Goal: Task Accomplishment & Management: Complete application form

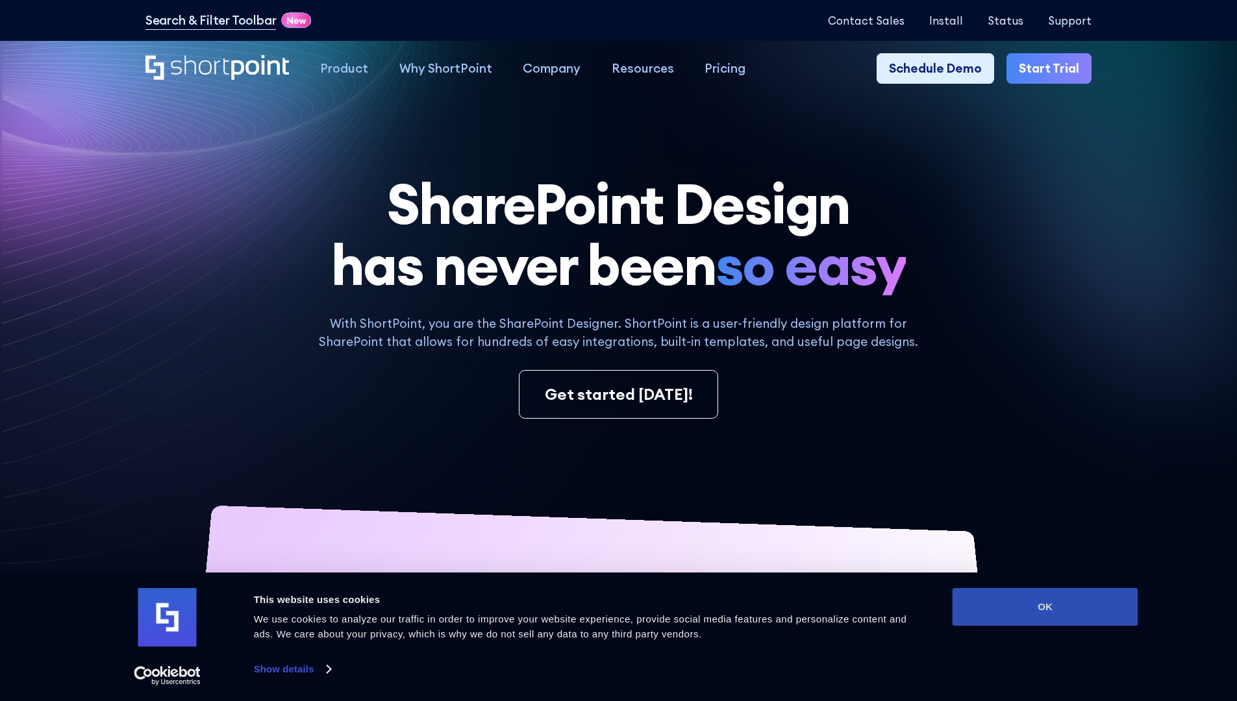
click at [1045, 607] on button "OK" at bounding box center [1046, 607] width 186 height 38
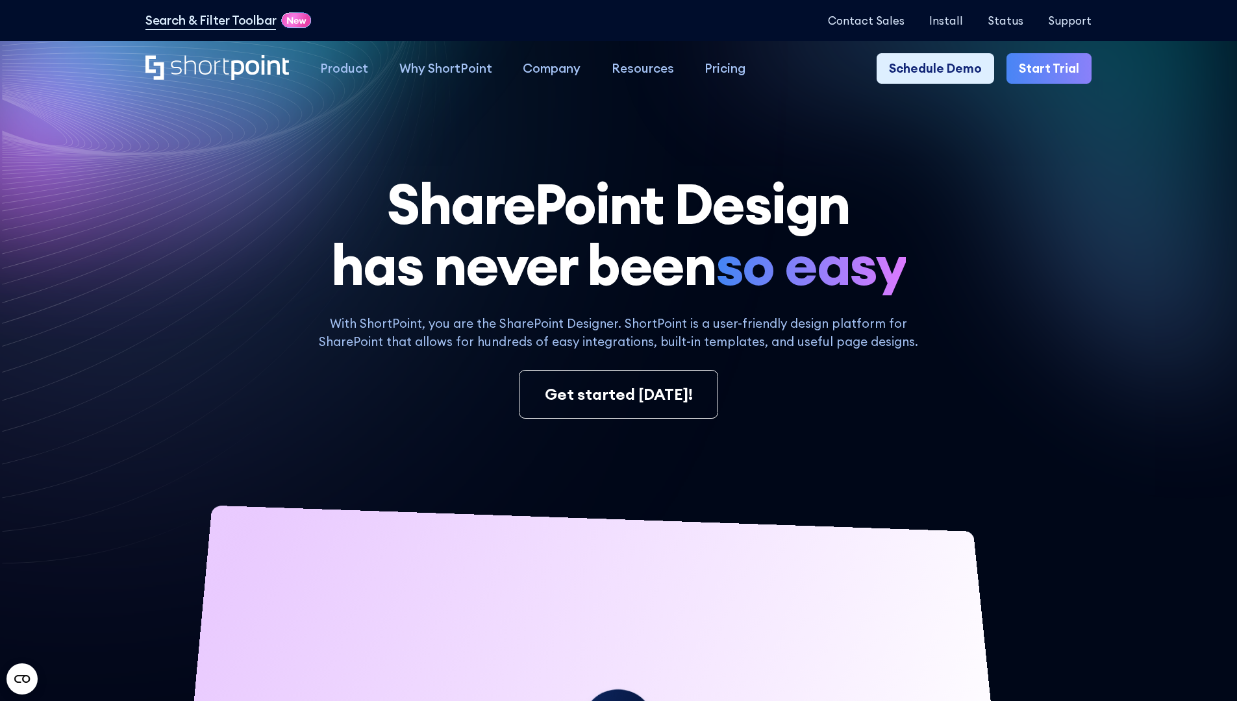
click at [1053, 69] on link "Start Trial" at bounding box center [1049, 68] width 85 height 31
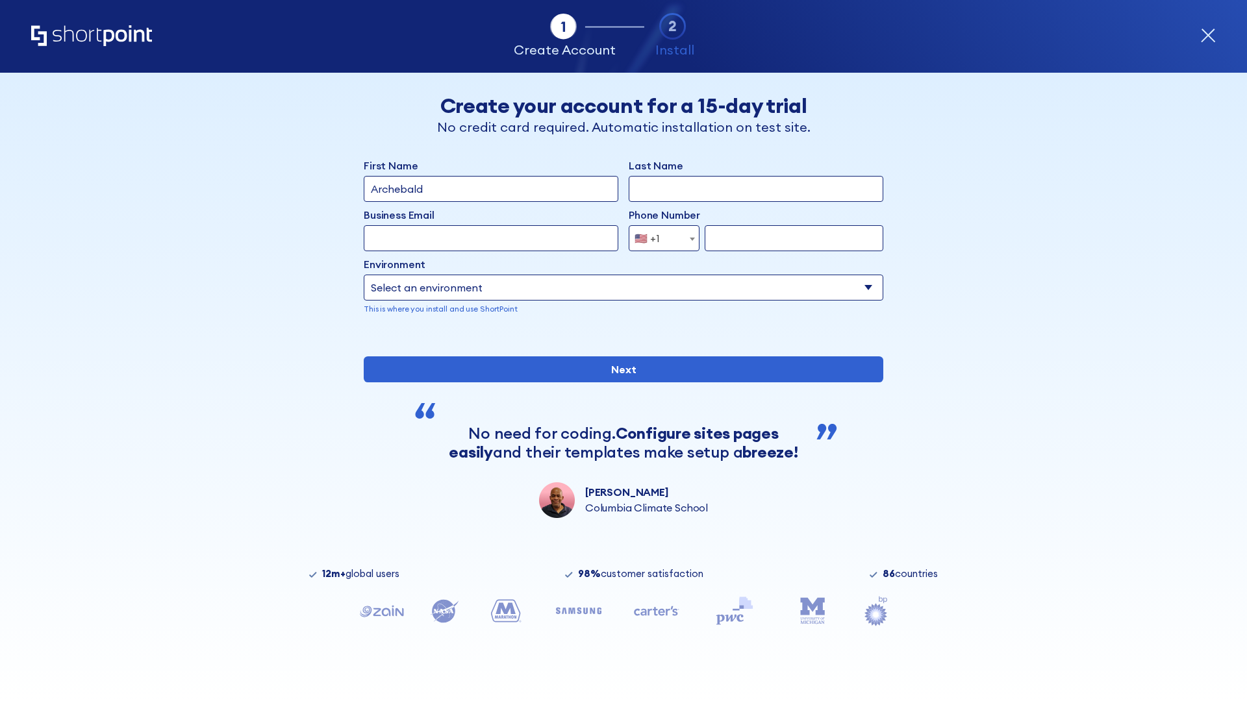
type input "Archebald"
type input "Berkuskv"
type input "2125556789"
select select "Microsoft 365"
type input "2125556789"
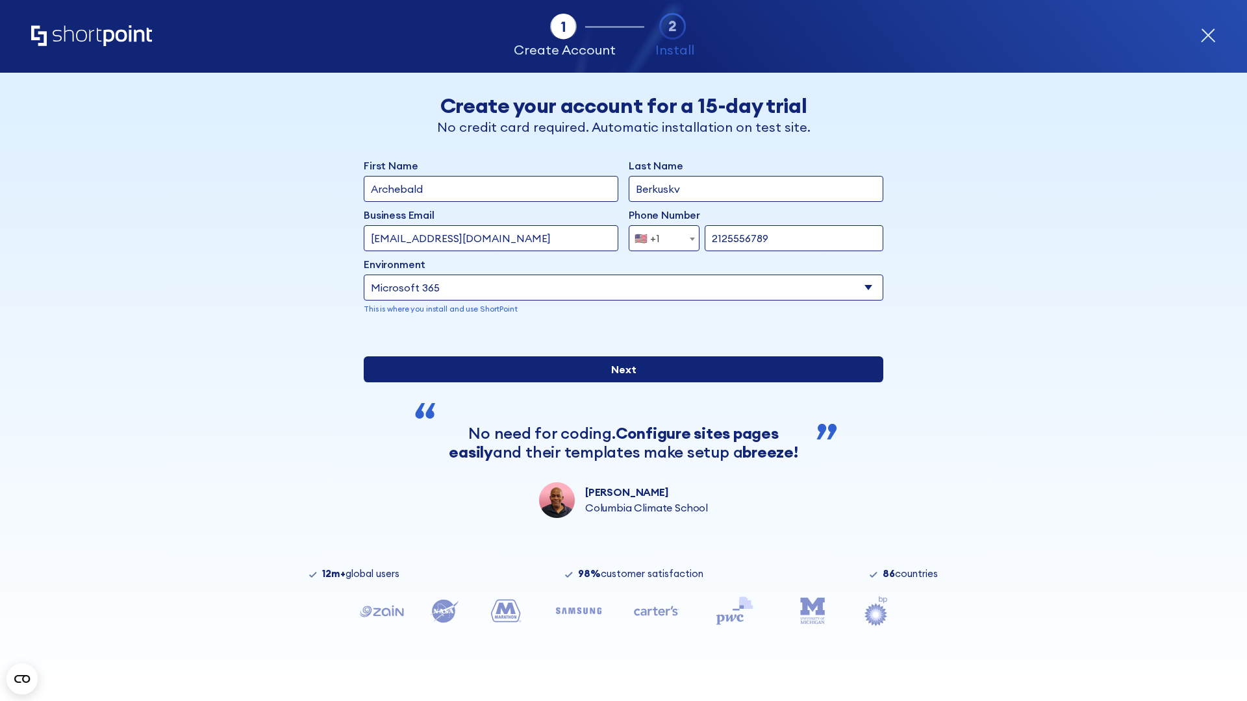
scroll to position [3, 0]
click at [618, 382] on input "Next" at bounding box center [623, 370] width 519 height 26
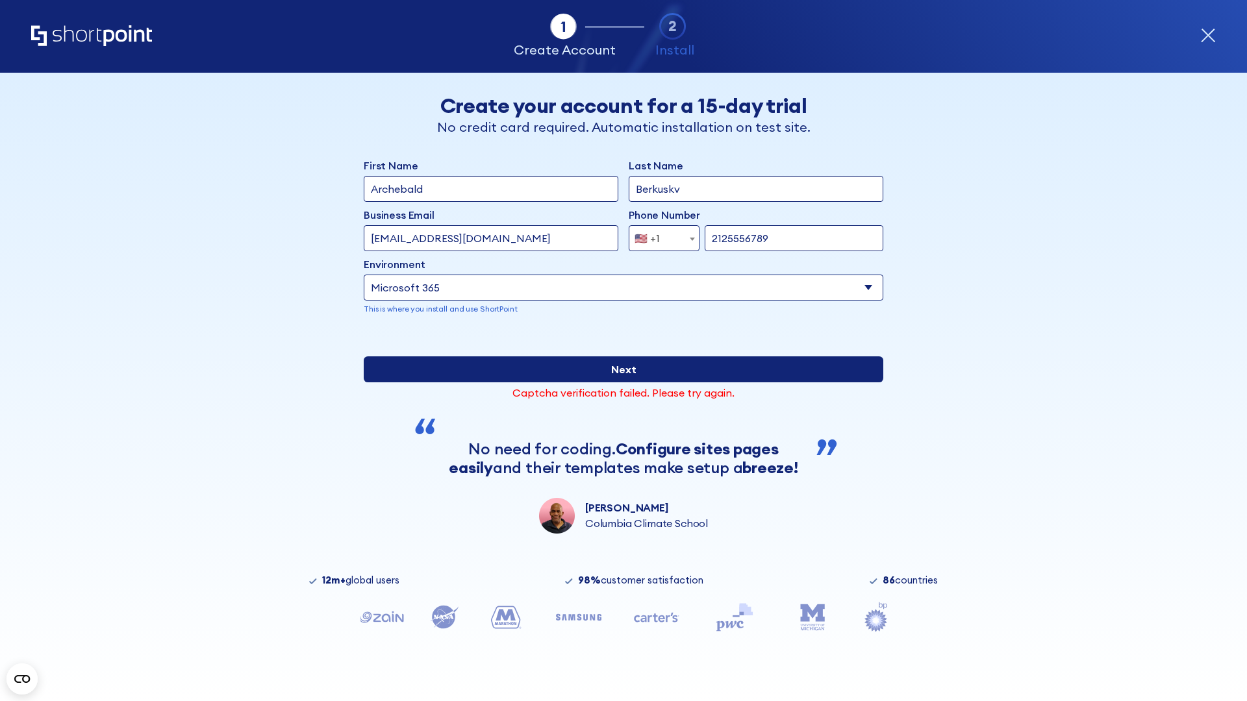
click at [618, 382] on input "Next" at bounding box center [623, 370] width 519 height 26
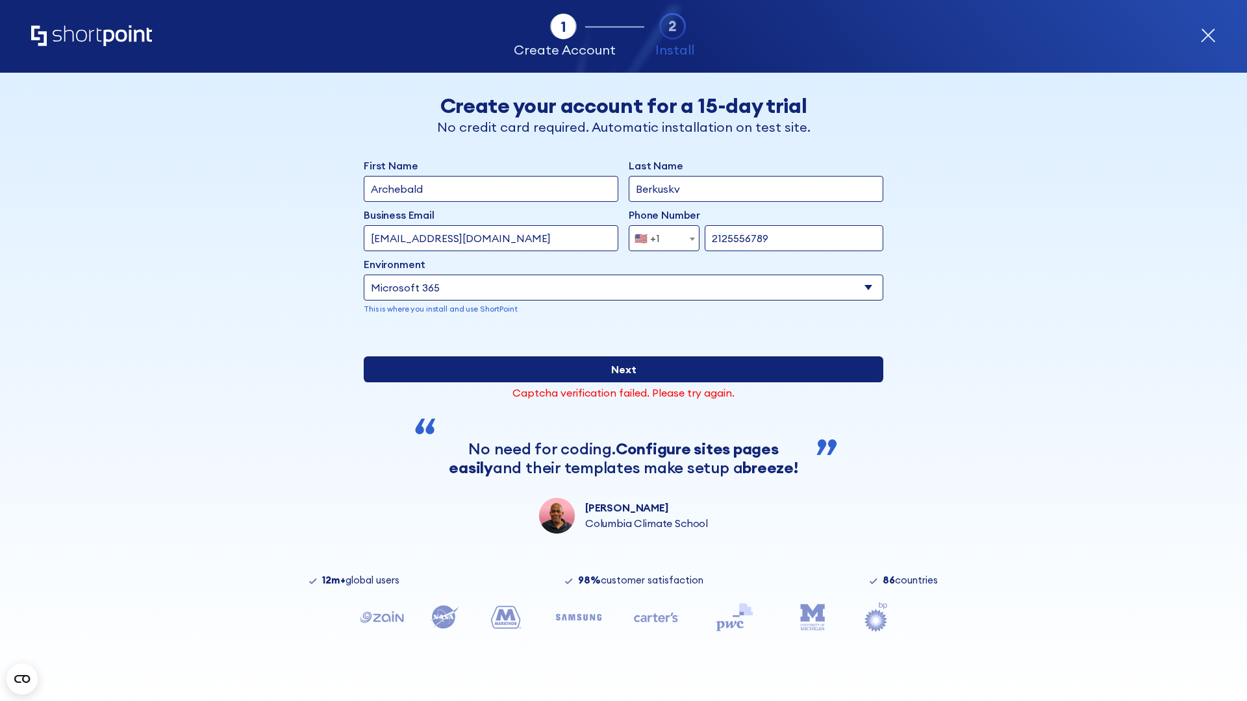
click at [618, 382] on input "Next" at bounding box center [623, 370] width 519 height 26
type input "[EMAIL_ADDRESS][DOMAIN_NAME]"
click at [618, 382] on input "Next" at bounding box center [623, 370] width 519 height 26
